Goal: Task Accomplishment & Management: Complete application form

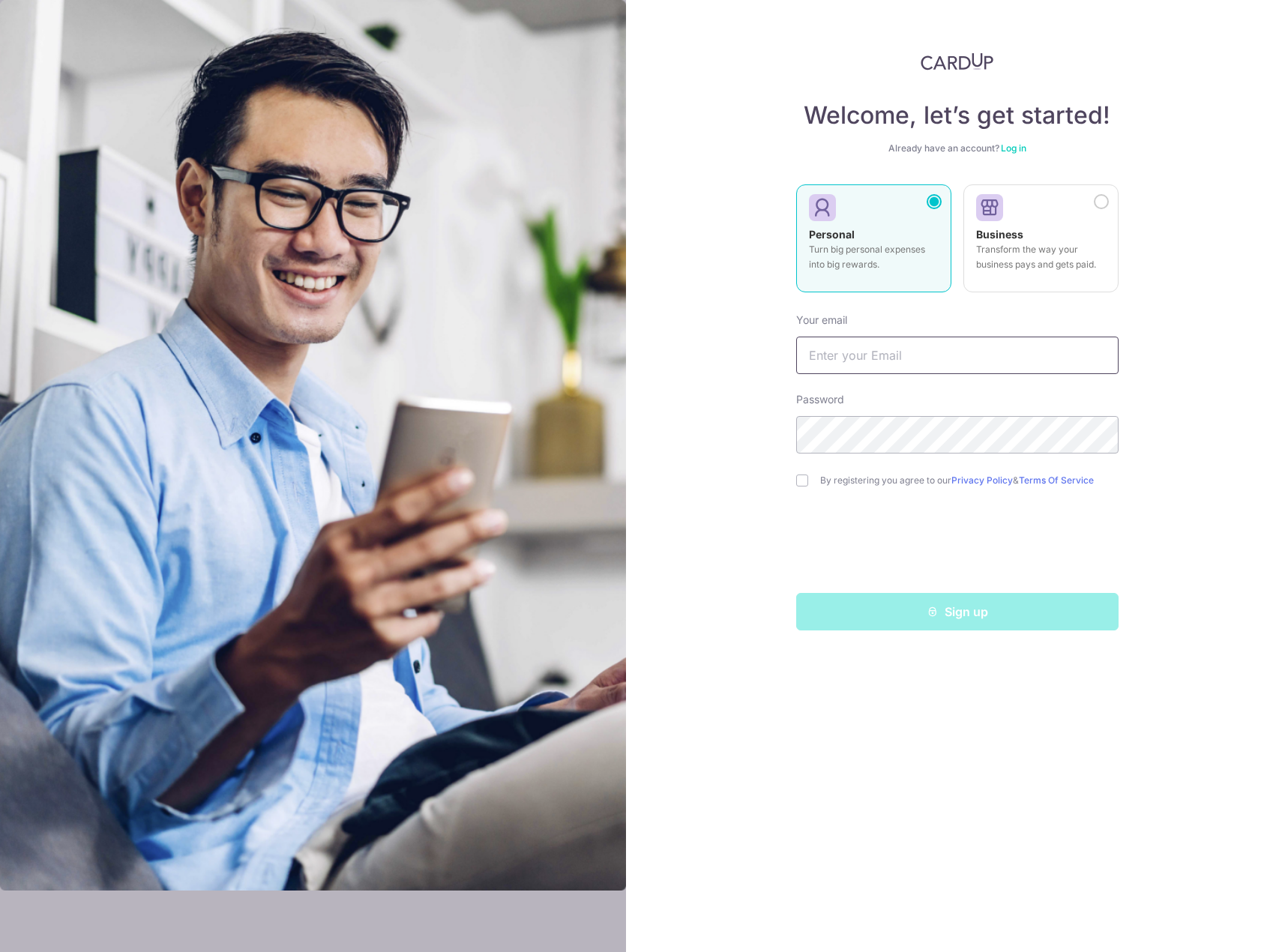
click at [882, 352] on input "text" at bounding box center [957, 354] width 323 height 37
type input "[EMAIL_ADDRESS][DOMAIN_NAME]"
click at [802, 481] on input "checkbox" at bounding box center [802, 480] width 12 height 12
checkbox input "true"
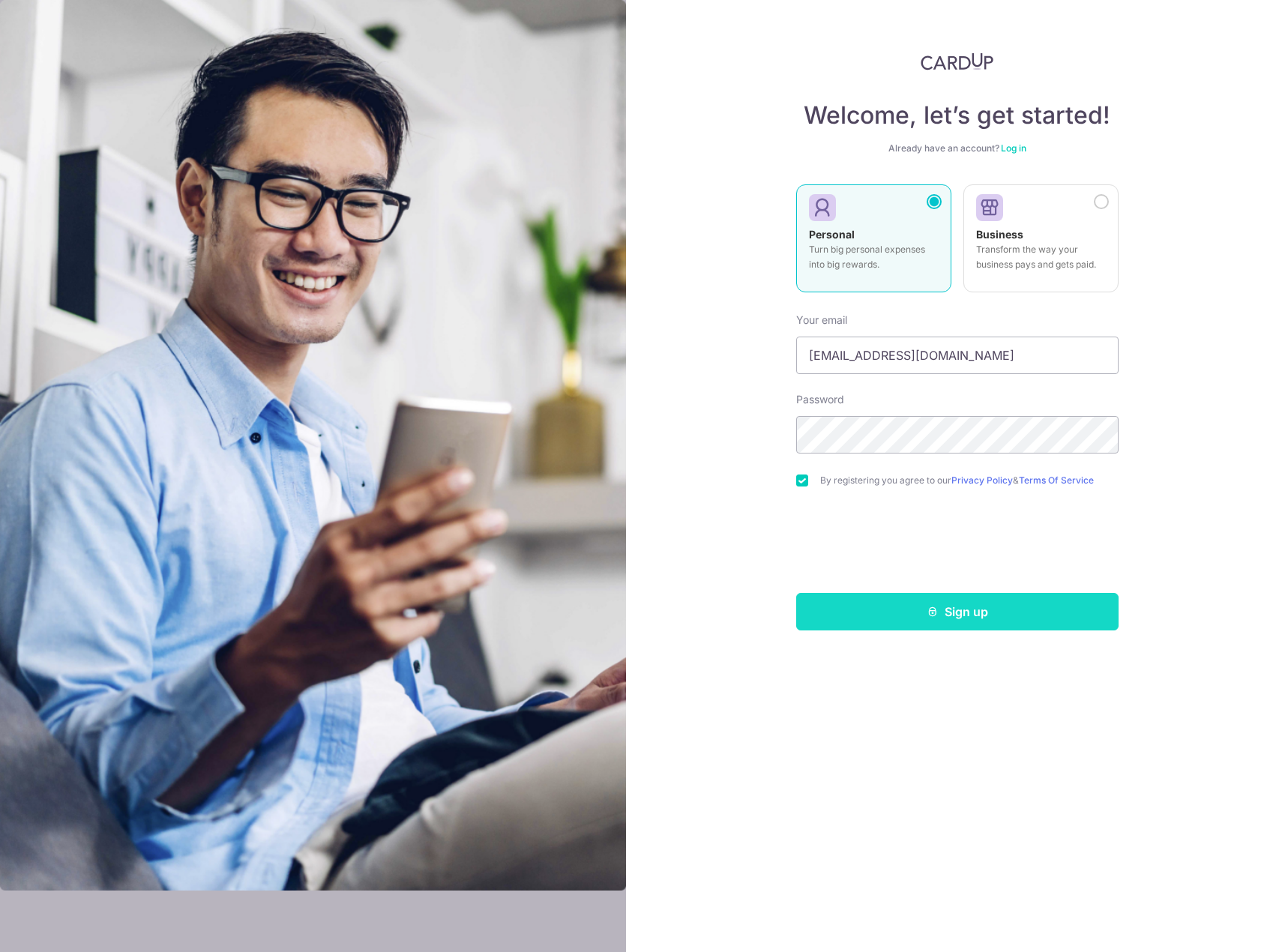
click at [940, 619] on button "Sign up" at bounding box center [957, 611] width 323 height 37
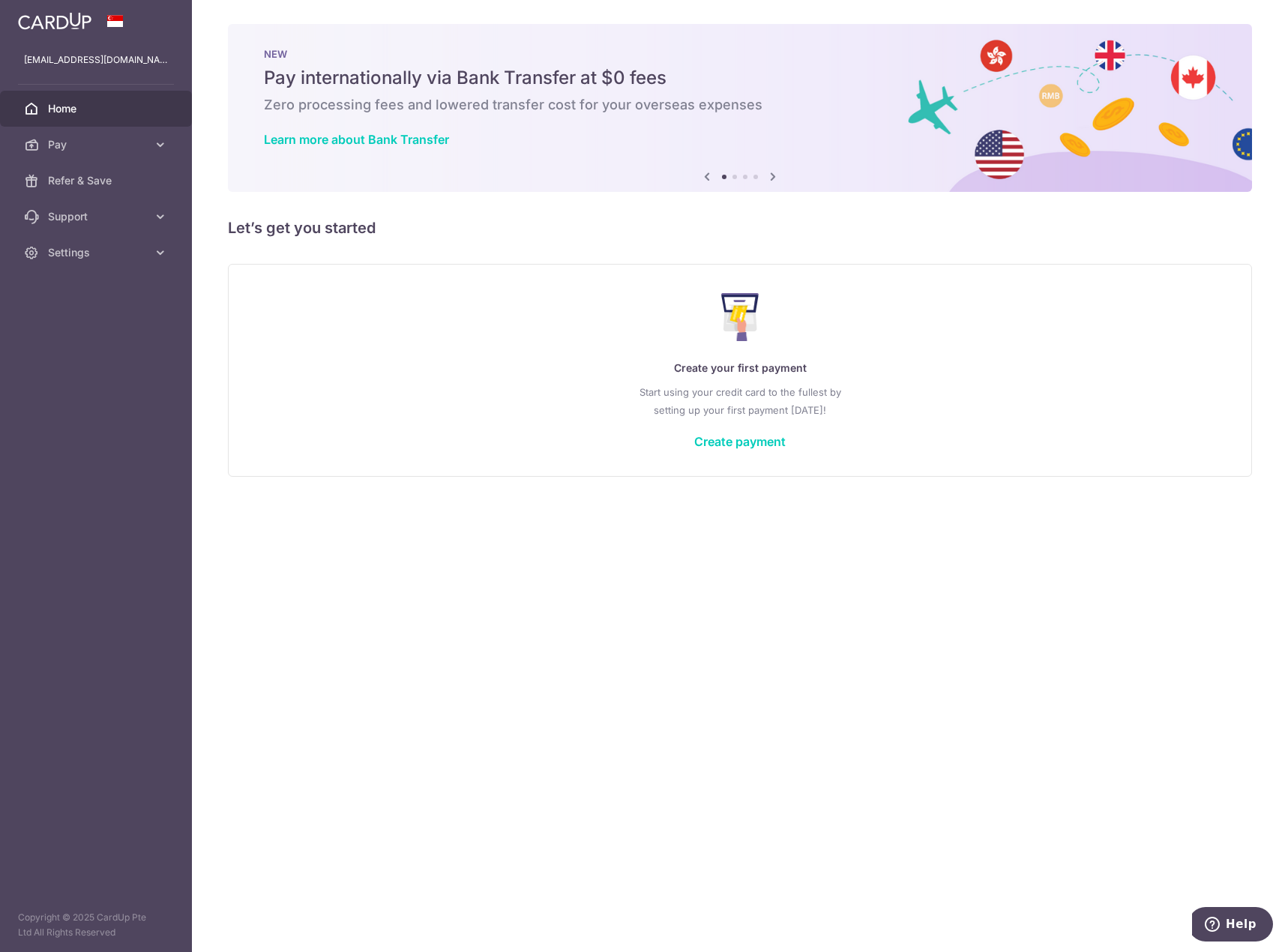
click at [565, 569] on div "× Pause Schedule Pause all future payments in this series Pause just this one p…" at bounding box center [740, 476] width 1096 height 952
click at [52, 136] on link "Pay" at bounding box center [96, 145] width 192 height 36
click at [770, 175] on icon at bounding box center [772, 177] width 18 height 19
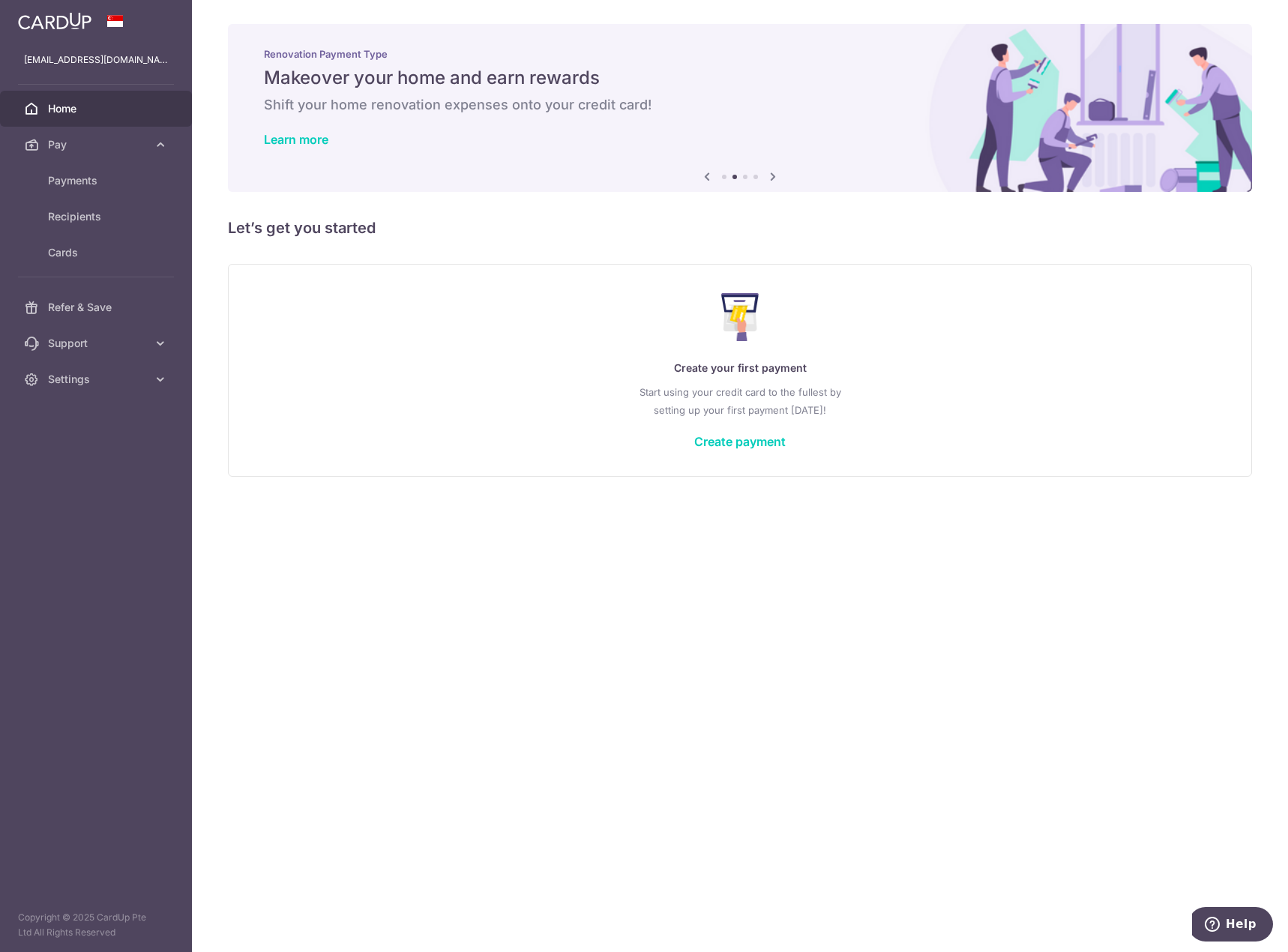
click at [764, 175] on icon at bounding box center [772, 177] width 18 height 19
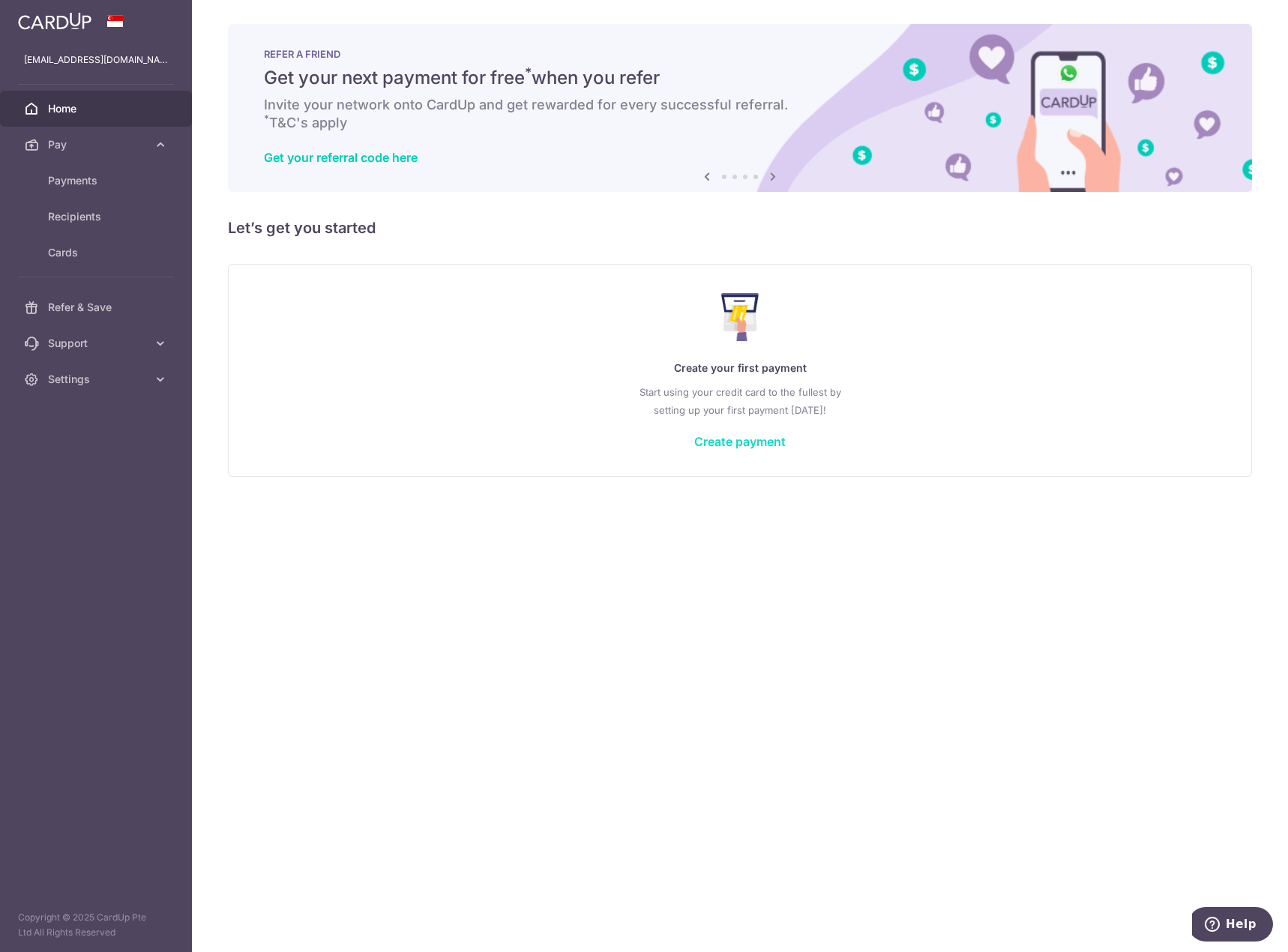
click at [727, 437] on link "Create payment" at bounding box center [740, 442] width 91 height 15
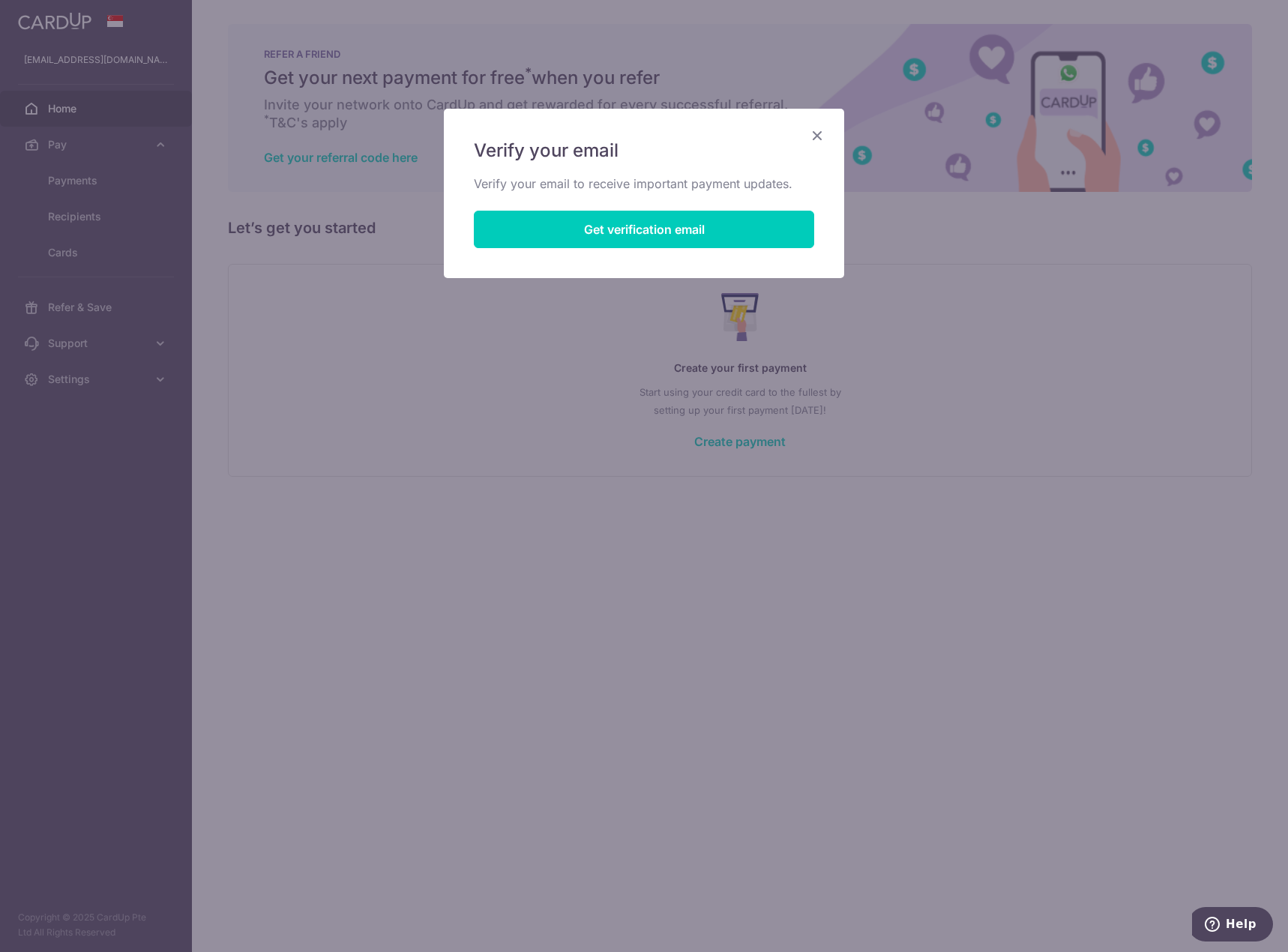
click at [825, 132] on icon "Close" at bounding box center [817, 135] width 18 height 19
